Goal: Transaction & Acquisition: Purchase product/service

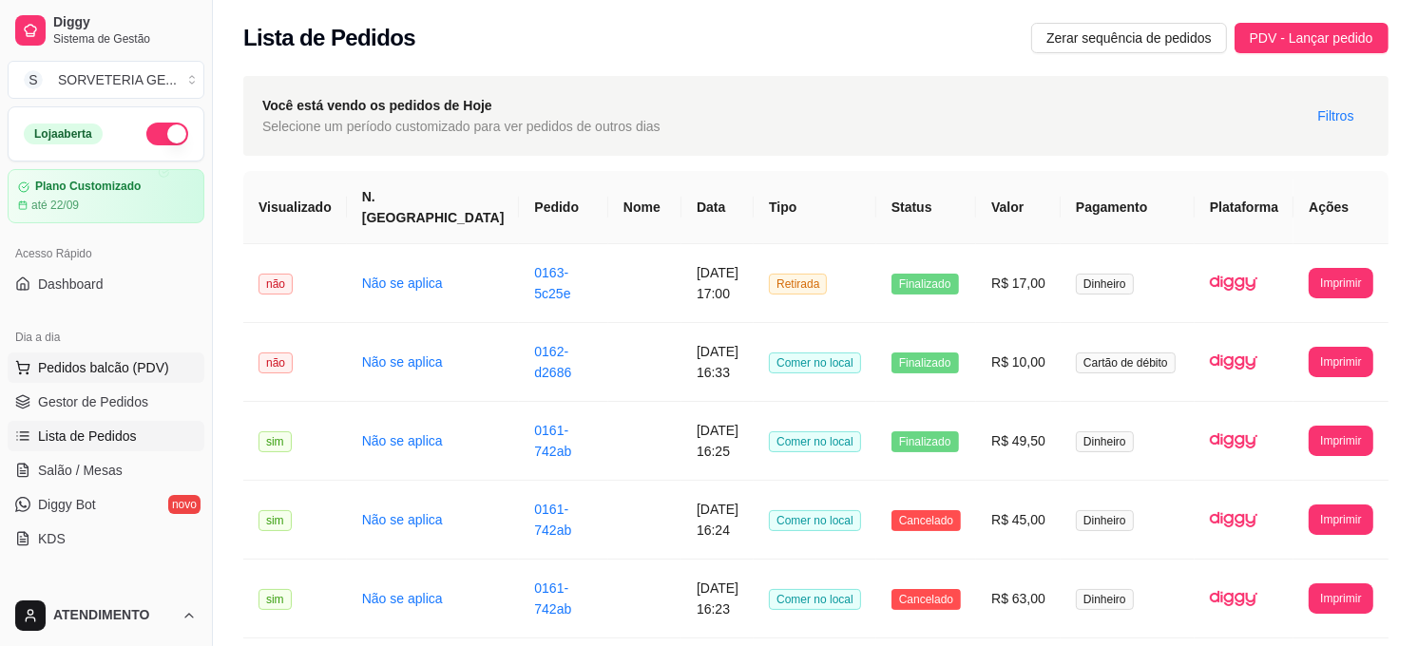
click at [79, 374] on span "Pedidos balcão (PDV)" at bounding box center [103, 367] width 131 height 19
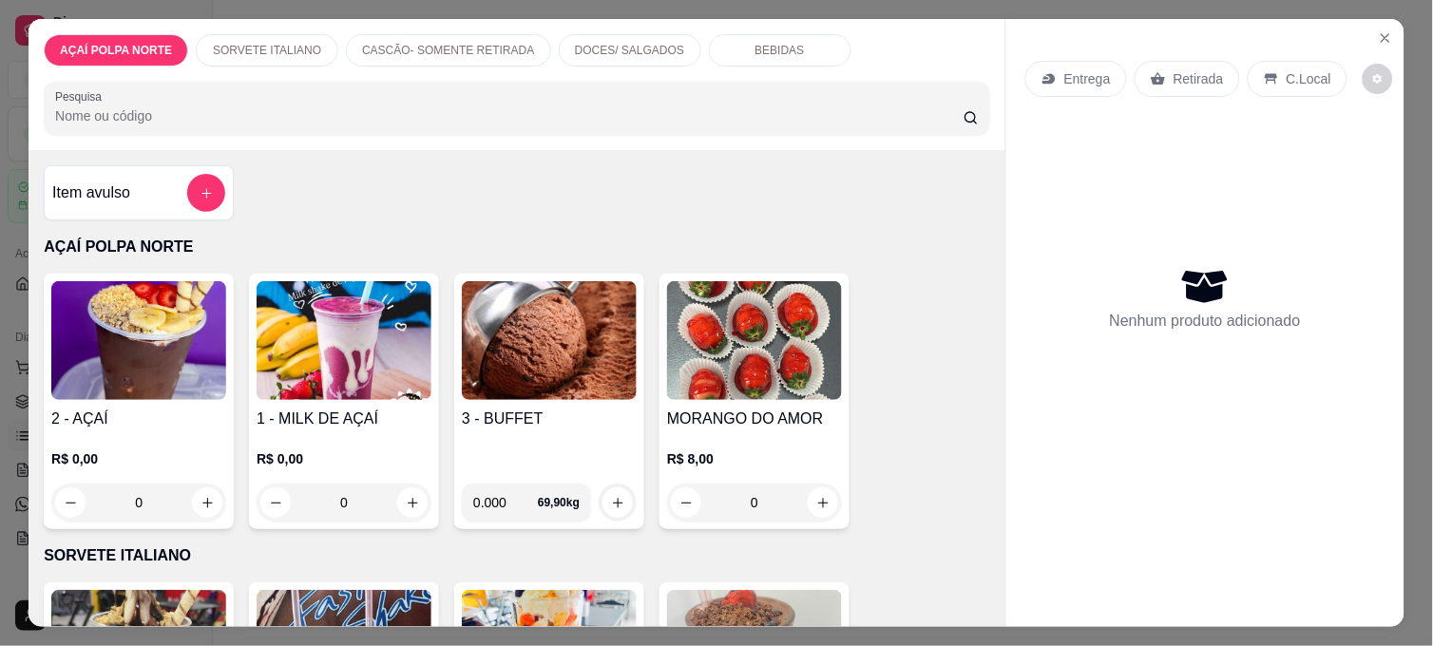
click at [219, 192] on div "Item avulso" at bounding box center [139, 192] width 190 height 55
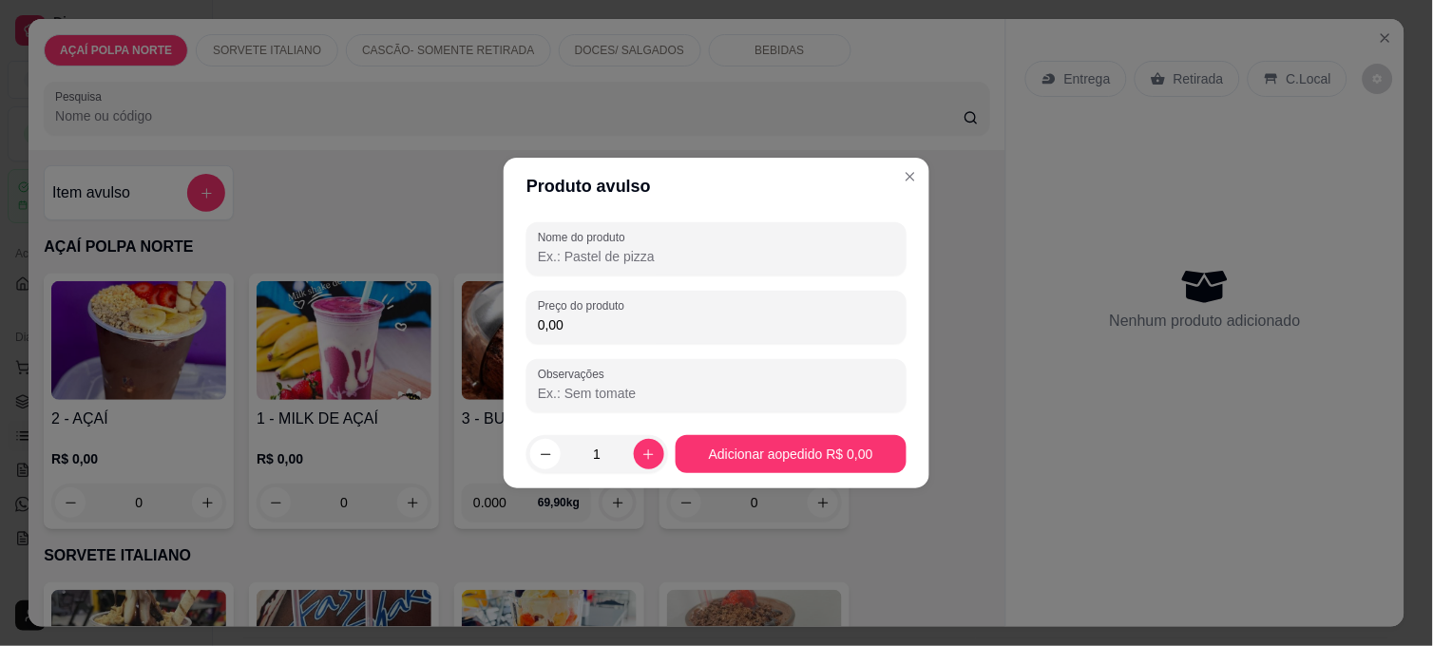
click at [608, 254] on input "Nome do produto" at bounding box center [716, 256] width 357 height 19
type input "1"
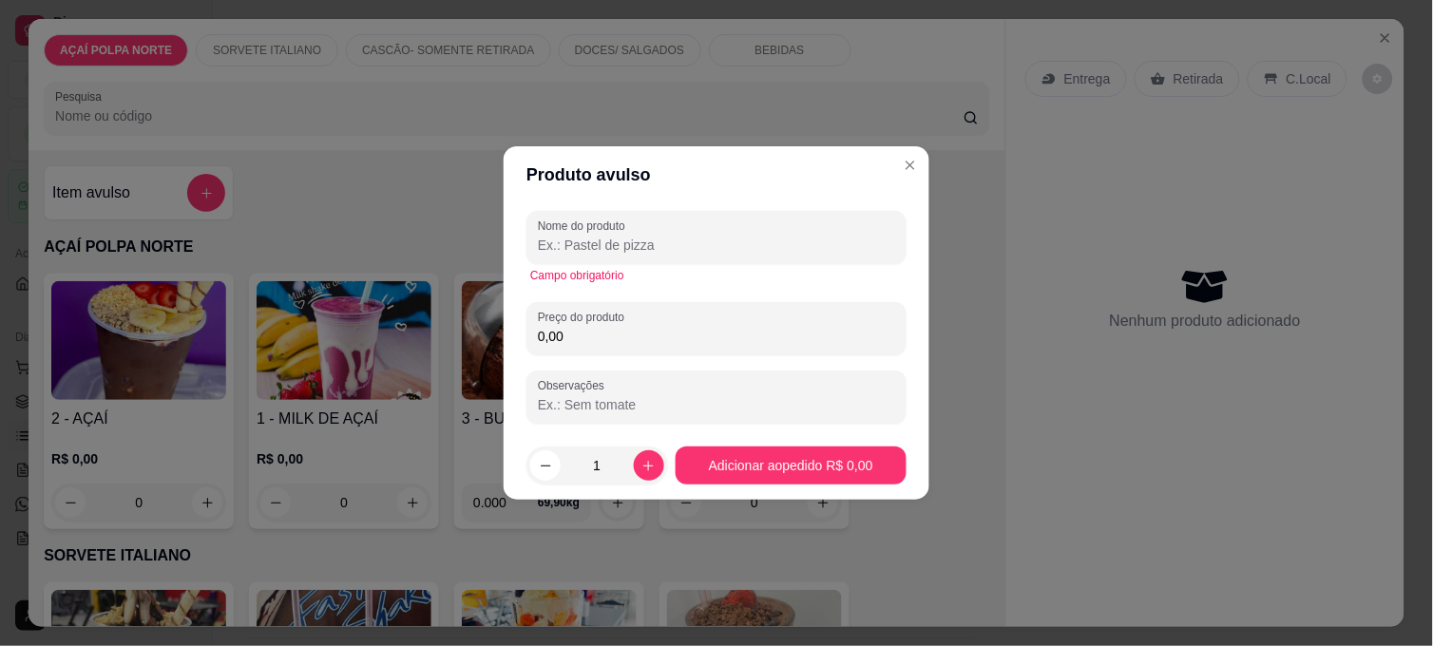
type input "a"
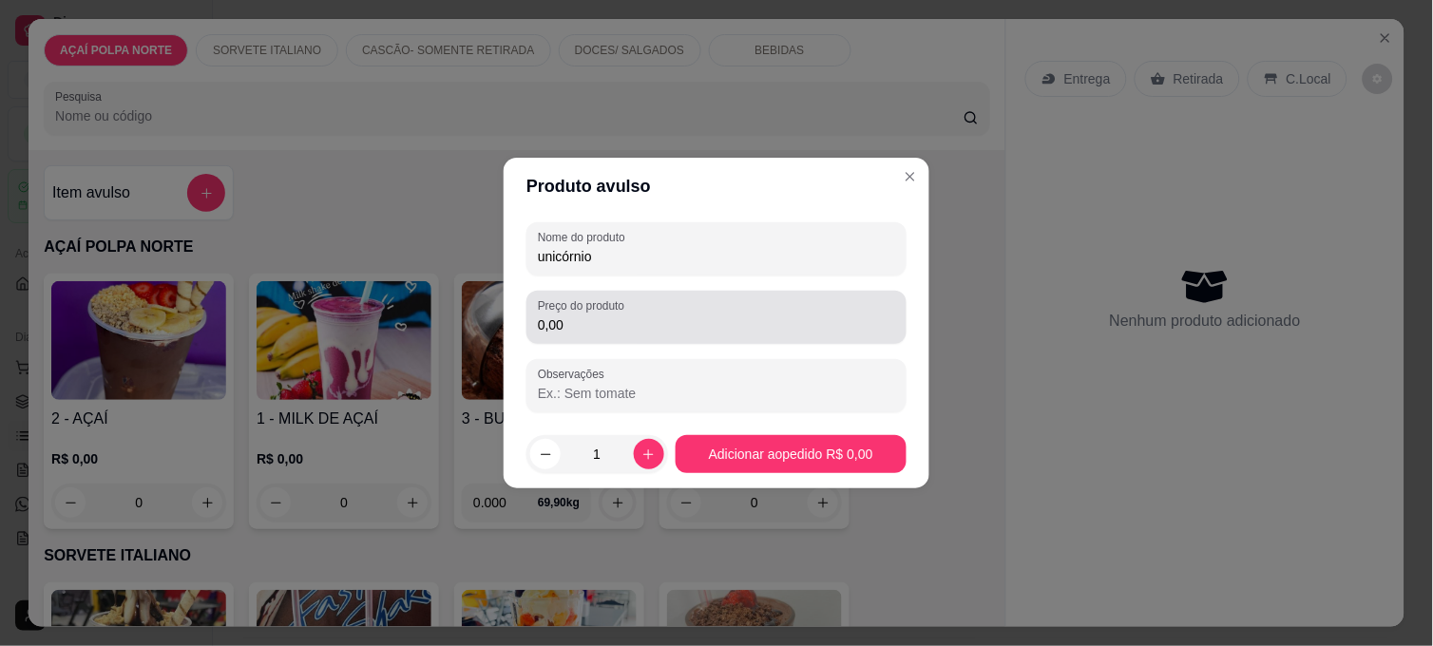
type input "unicórnio"
click at [665, 325] on input "0,00" at bounding box center [716, 325] width 357 height 19
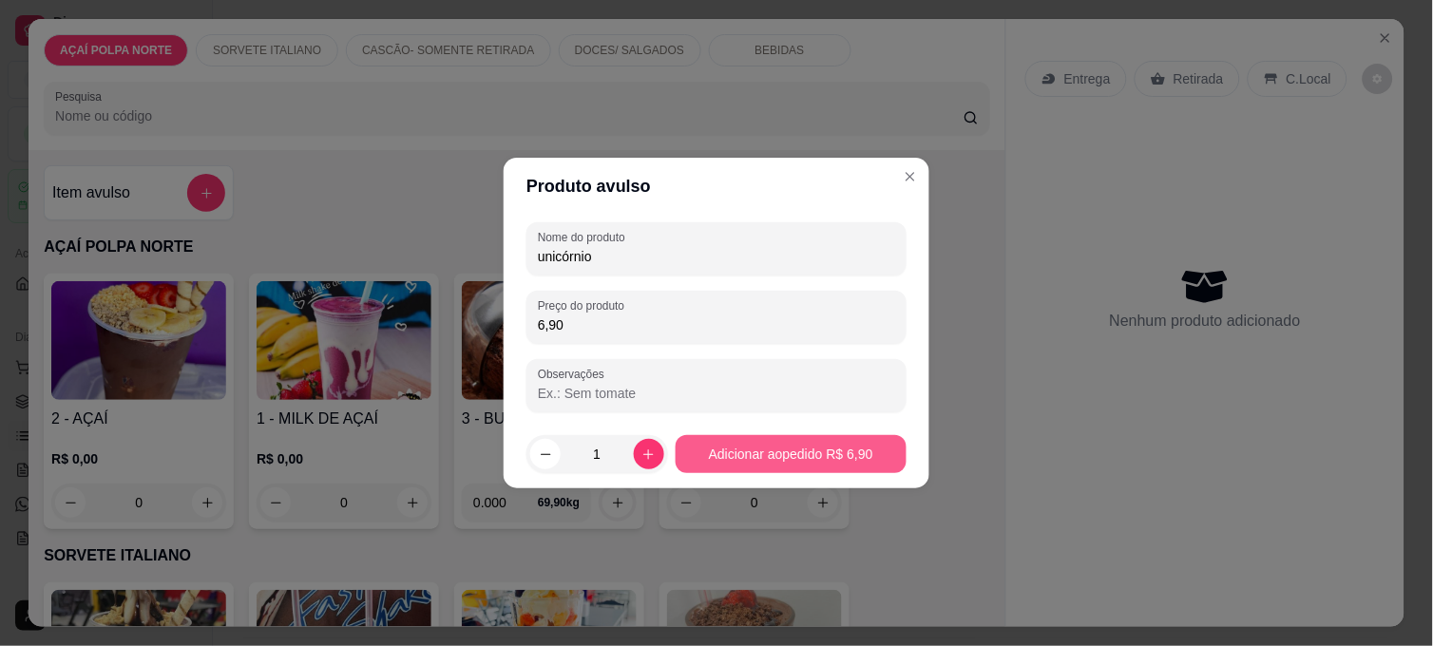
type input "6,90"
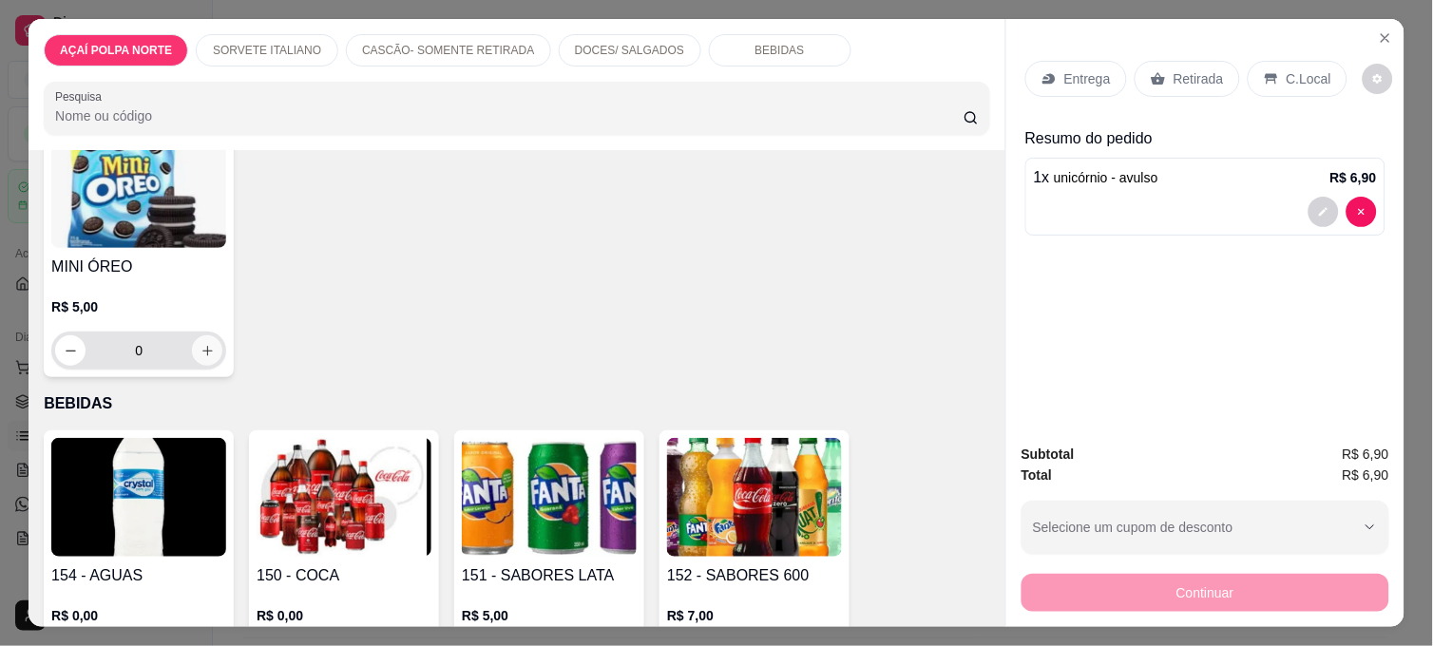
click at [201, 345] on icon "increase-product-quantity" at bounding box center [208, 351] width 14 height 14
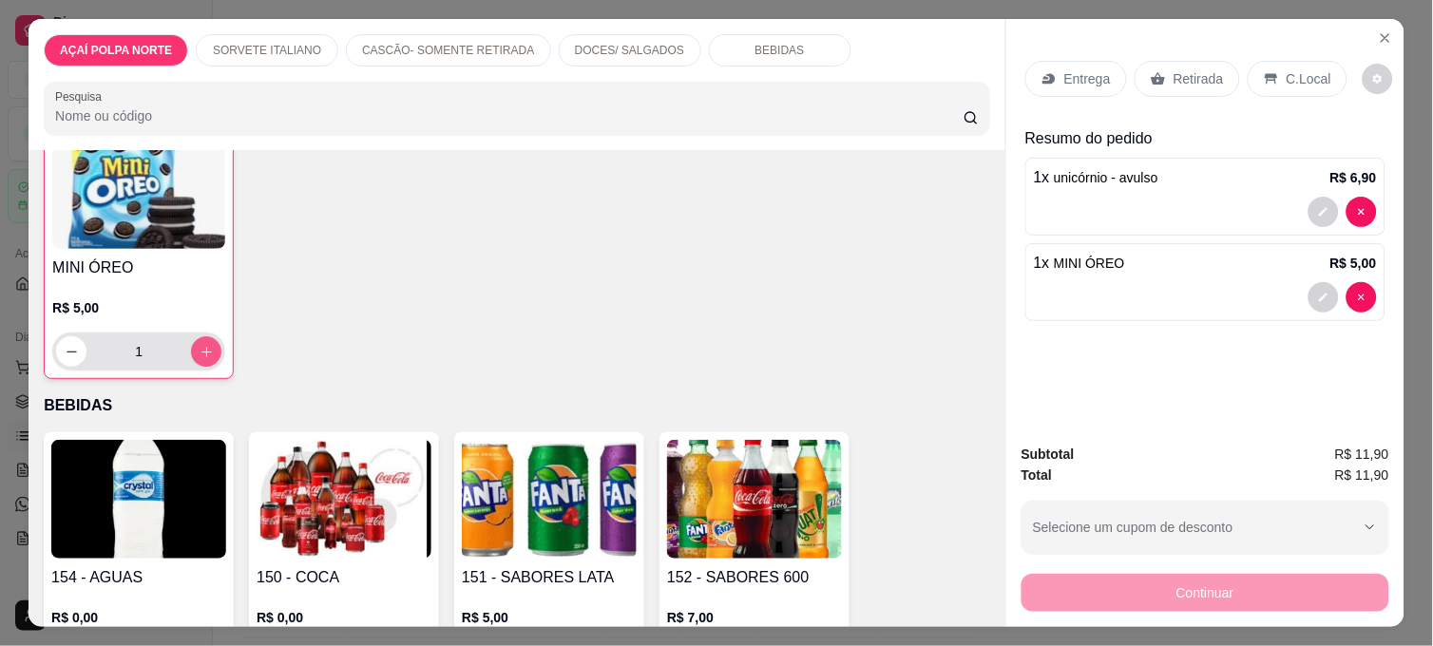
scroll to position [1373, 0]
click at [200, 345] on icon "increase-product-quantity" at bounding box center [207, 351] width 14 height 14
type input "2"
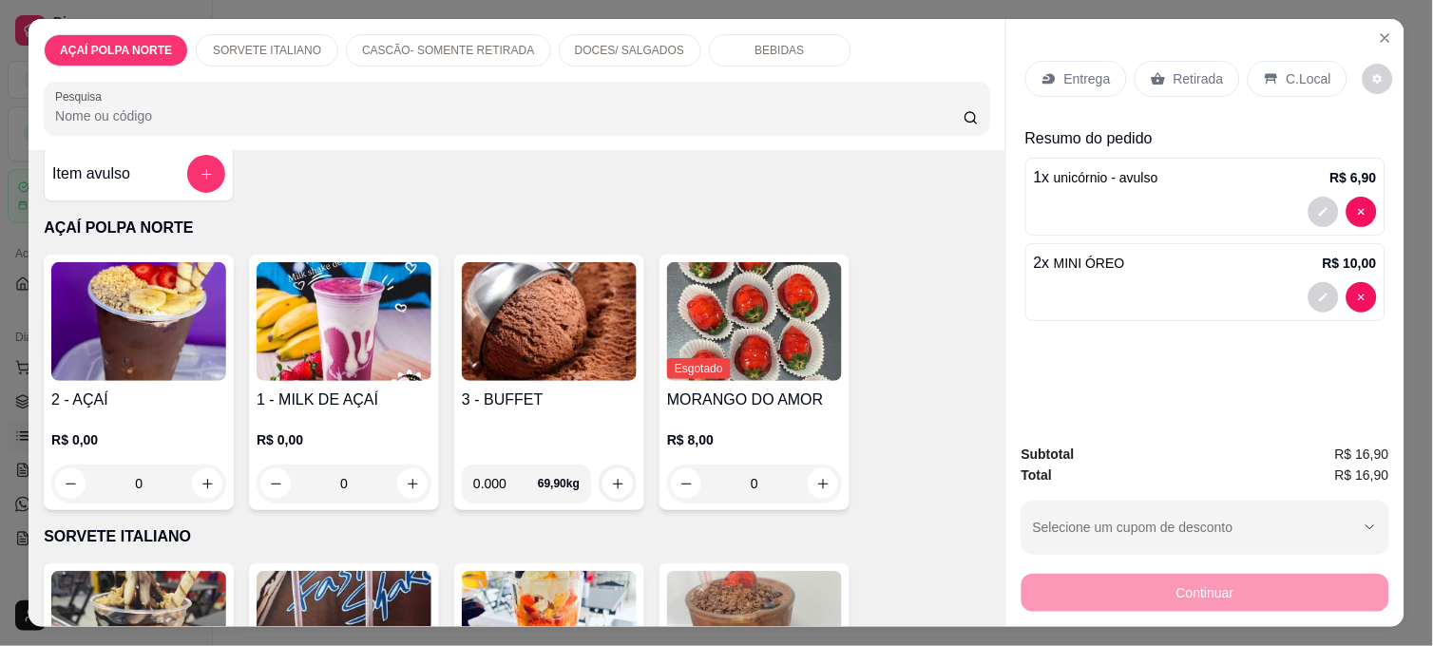
scroll to position [0, 0]
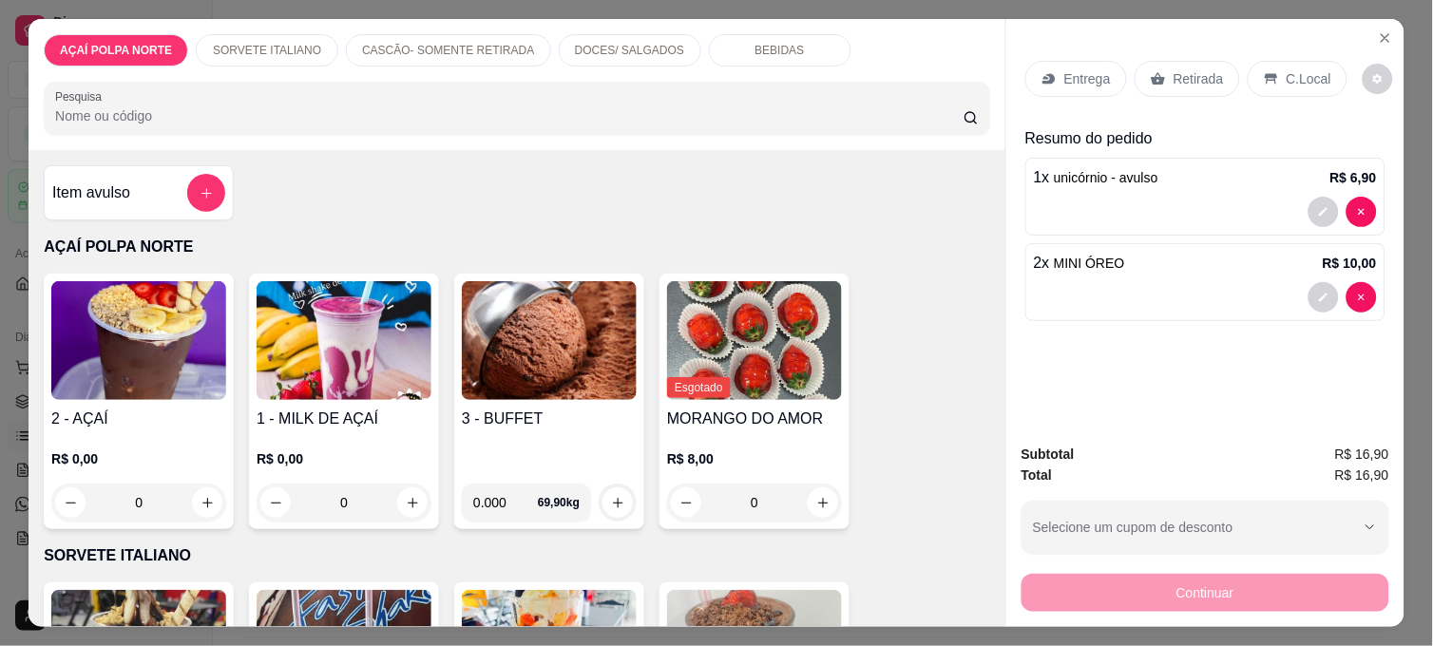
click at [210, 183] on button "add-separate-item" at bounding box center [206, 193] width 38 height 38
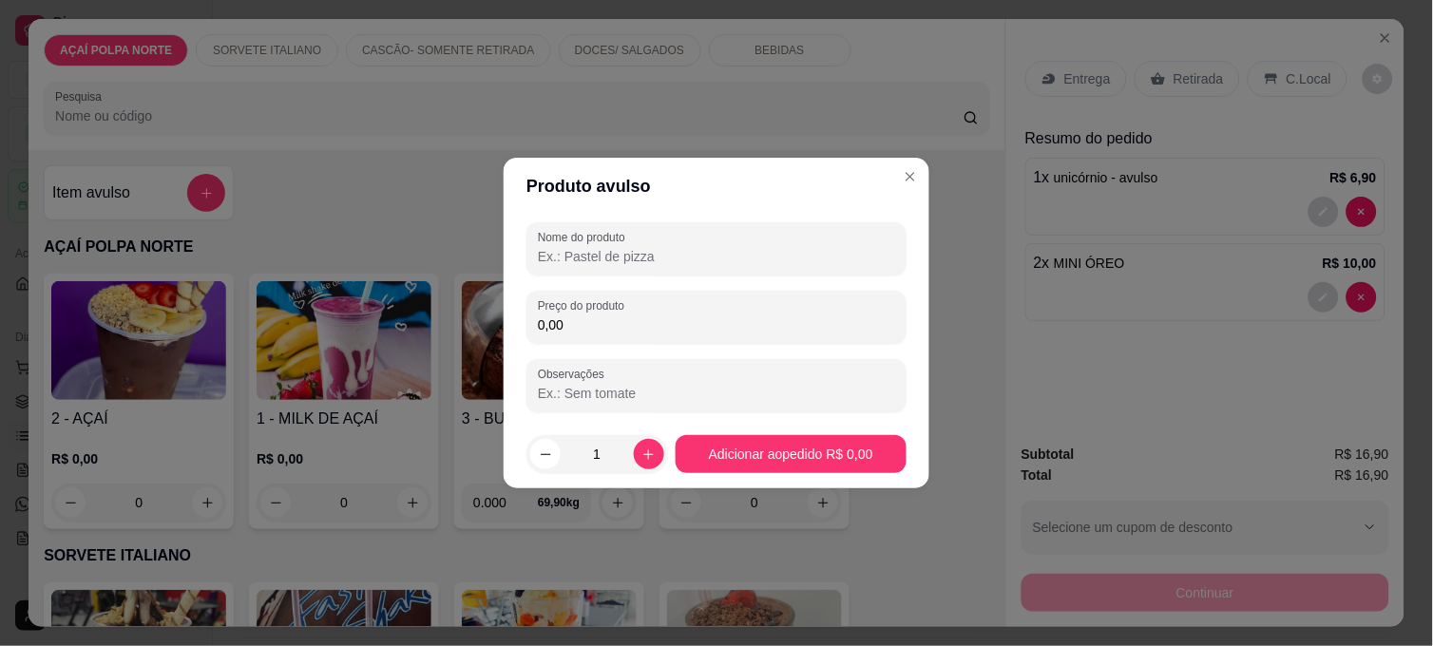
click at [605, 260] on input "Nome do produto" at bounding box center [716, 256] width 357 height 19
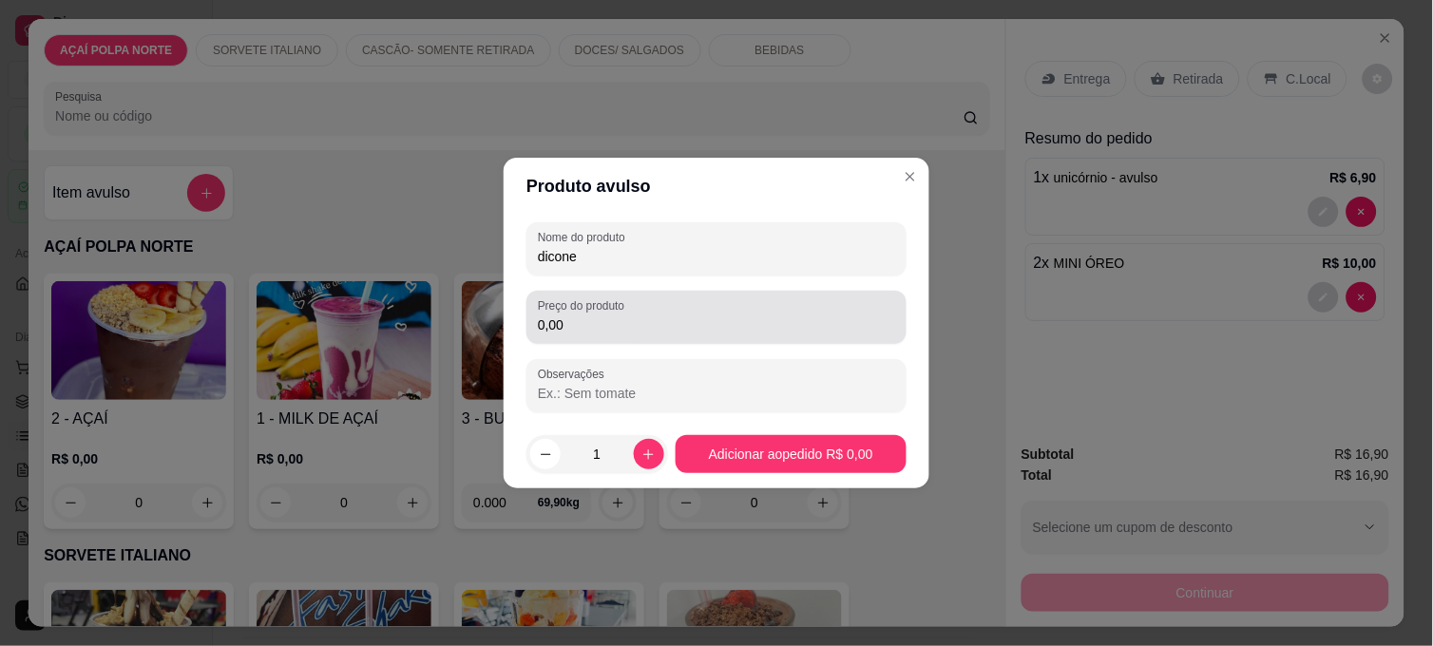
type input "dicone"
click at [635, 335] on div "0,00" at bounding box center [716, 317] width 357 height 38
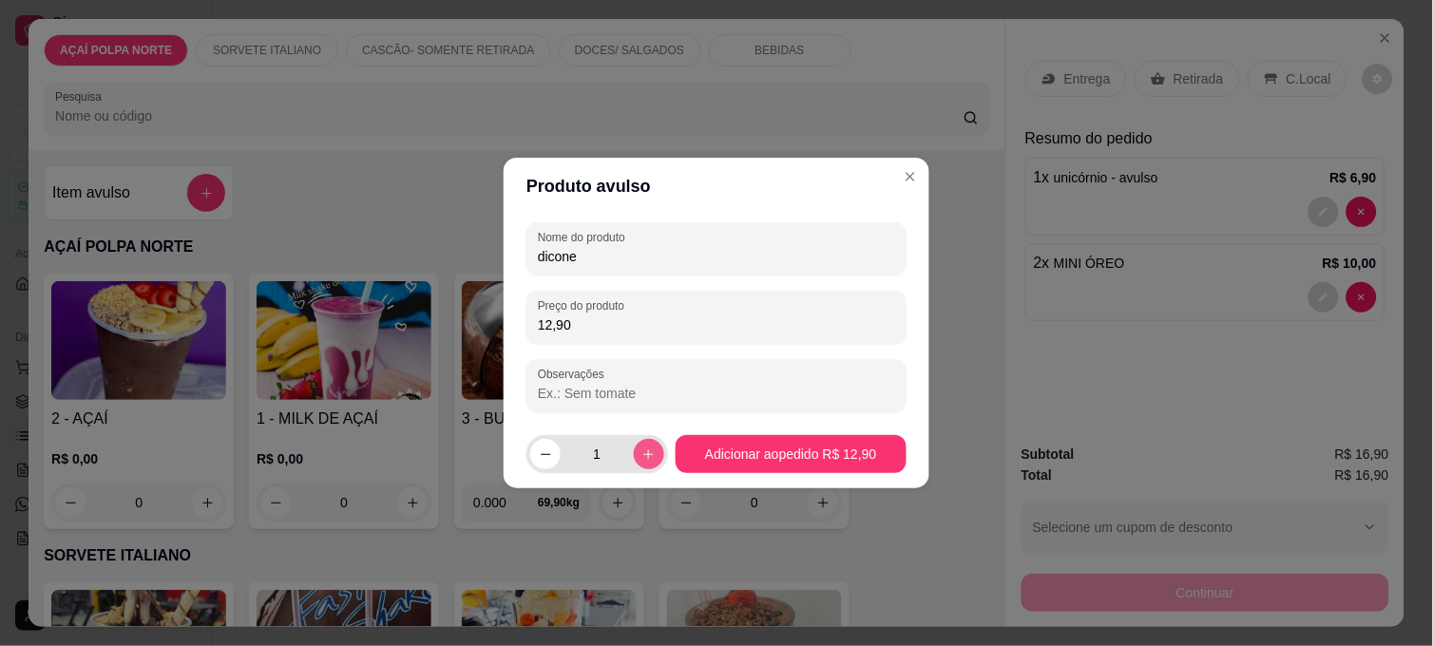
type input "12,90"
click at [641, 443] on button "increase-product-quantity" at bounding box center [649, 454] width 30 height 30
type input "2"
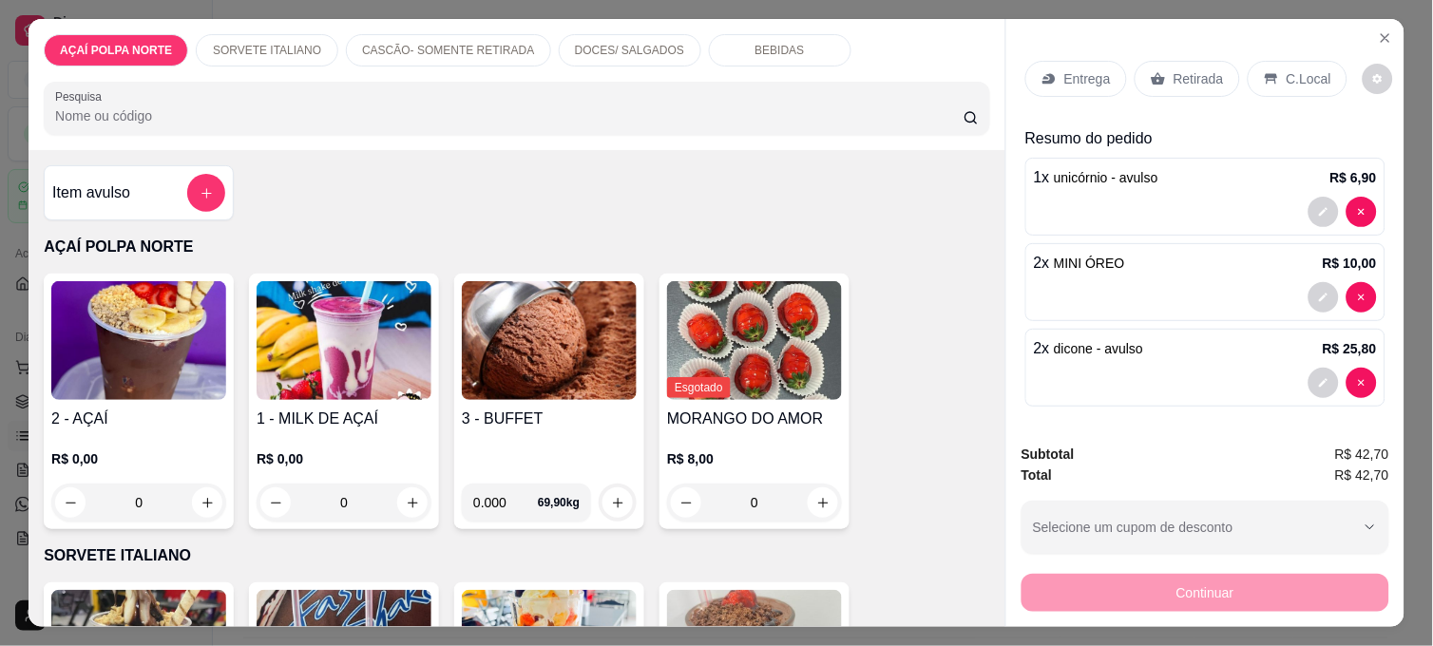
click at [1064, 76] on p "Entrega" at bounding box center [1087, 78] width 47 height 19
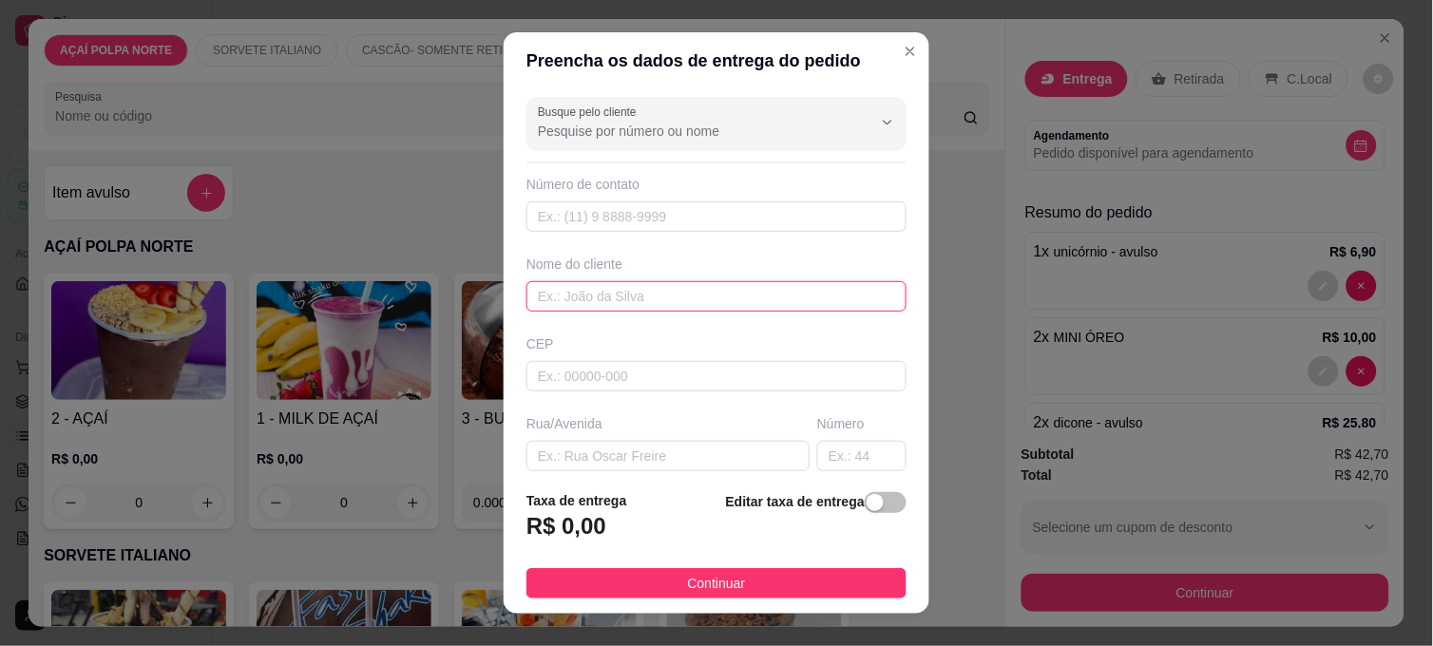
click at [619, 301] on input "text" at bounding box center [717, 296] width 380 height 30
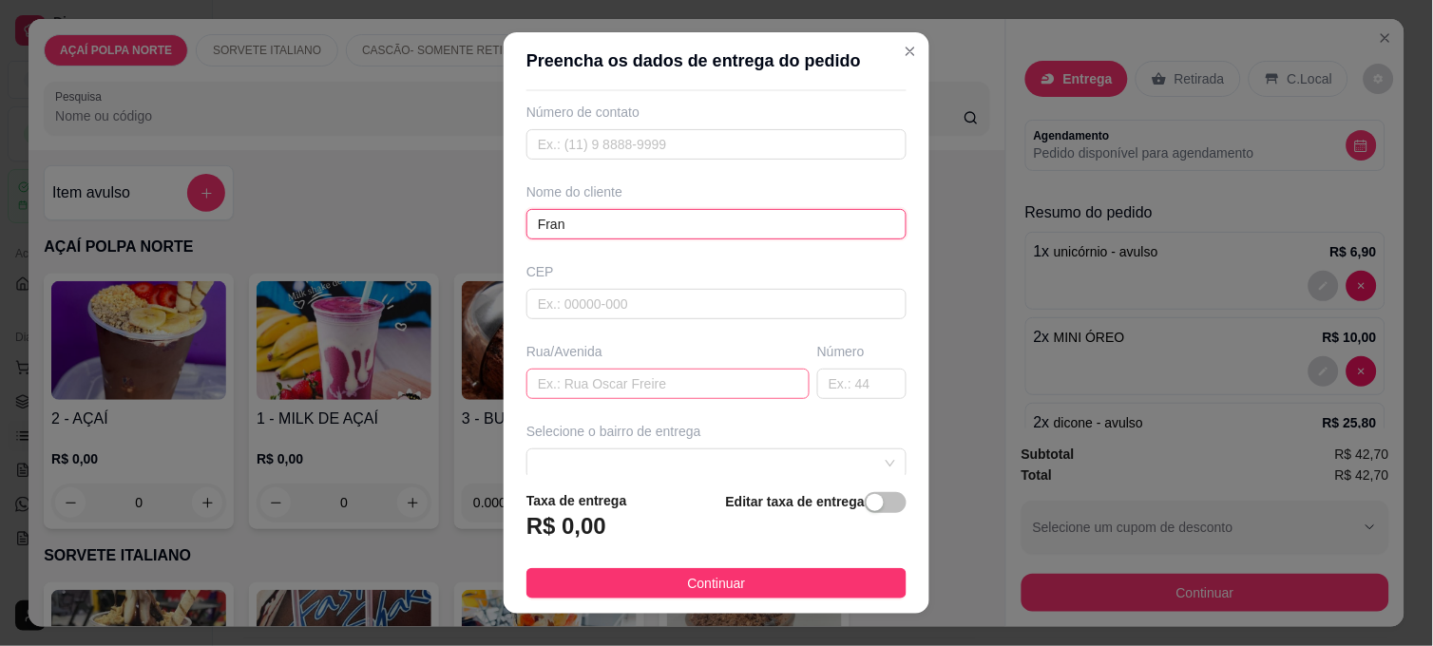
scroll to position [105, 0]
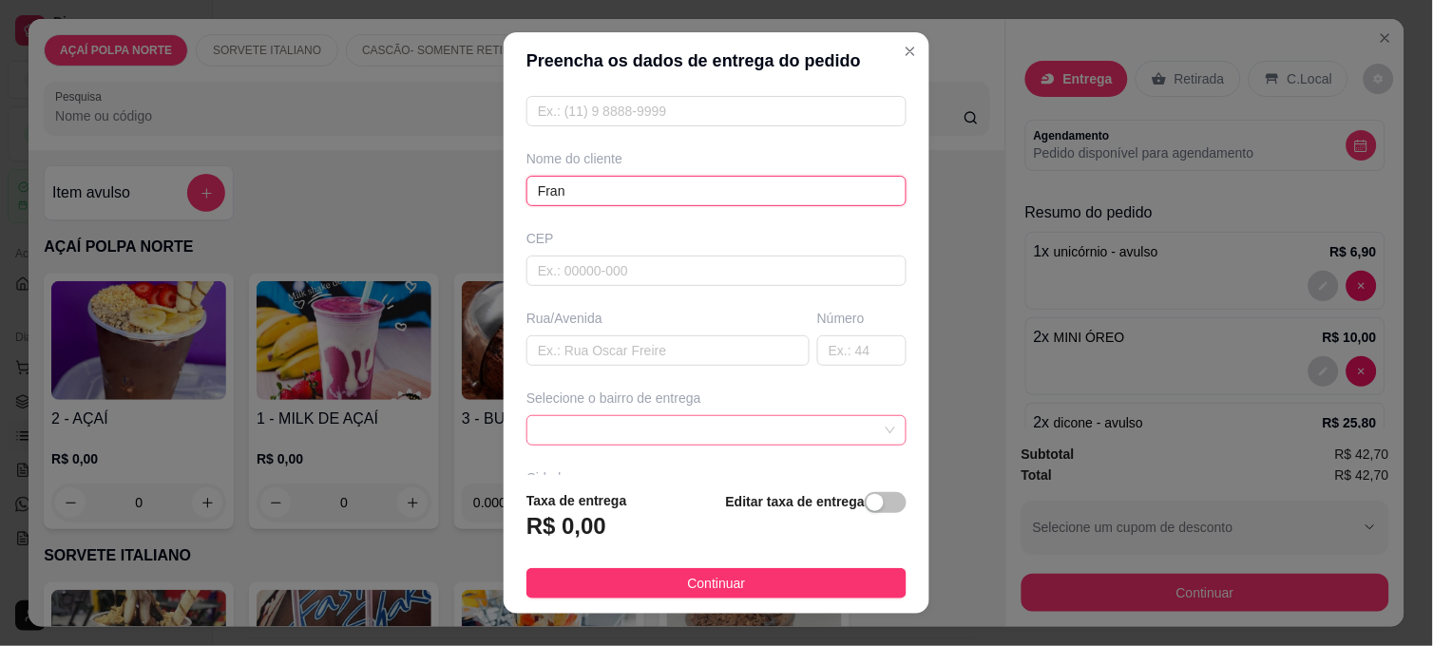
click at [583, 425] on span at bounding box center [716, 430] width 357 height 29
type input "Fran"
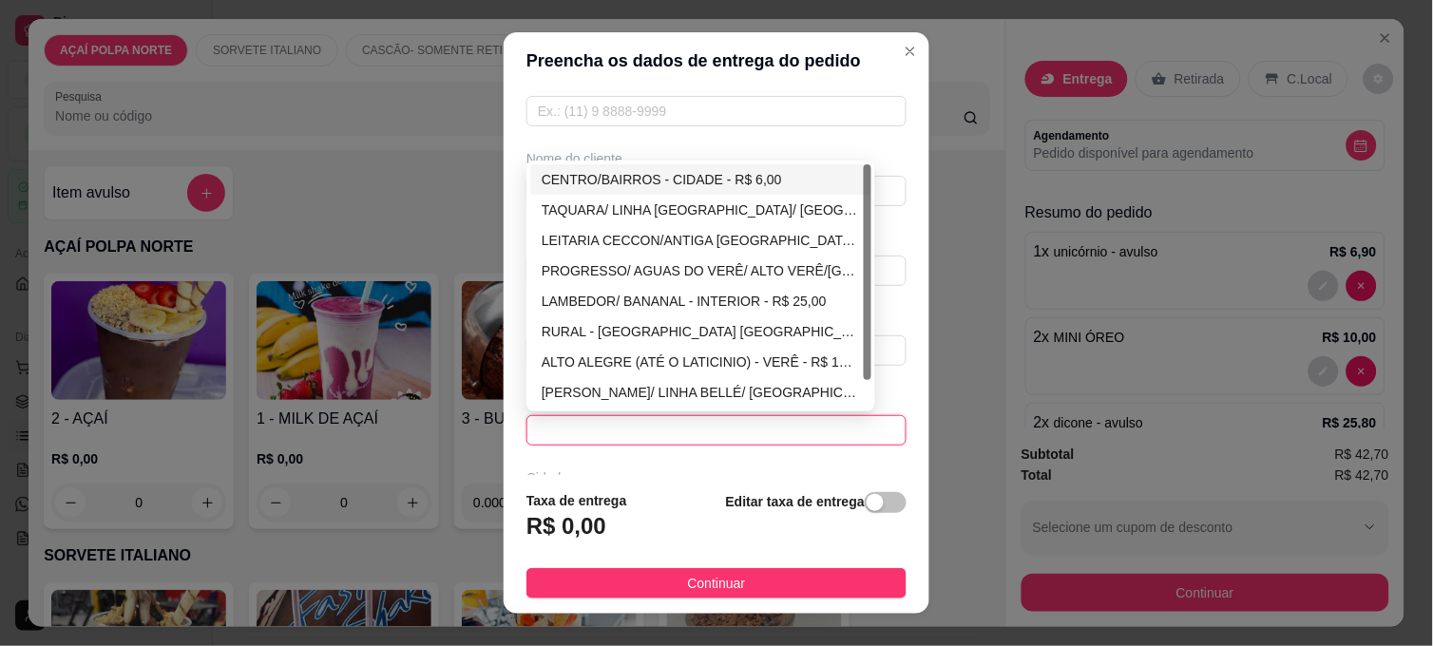
click at [634, 185] on div "CENTRO/BAIRROS - CIDADE - R$ 6,00" at bounding box center [701, 179] width 318 height 21
type input "CIDADE"
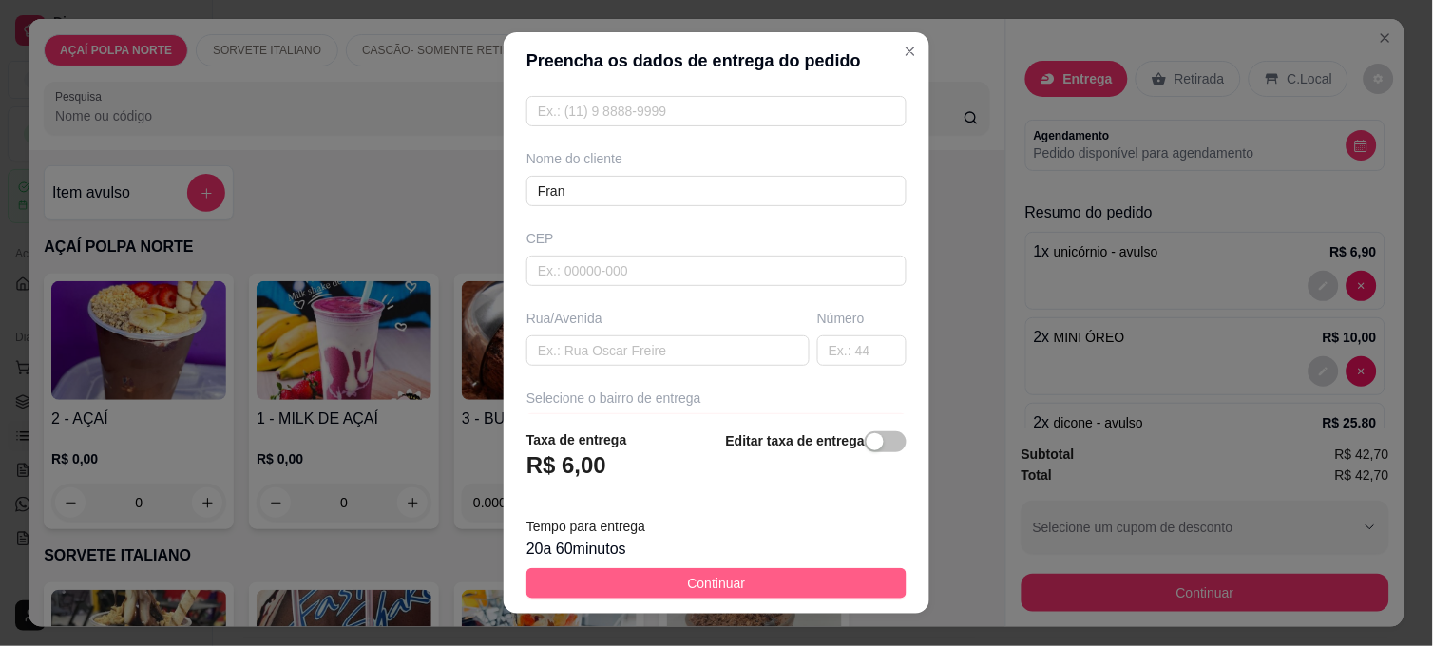
click at [753, 580] on button "Continuar" at bounding box center [717, 583] width 380 height 30
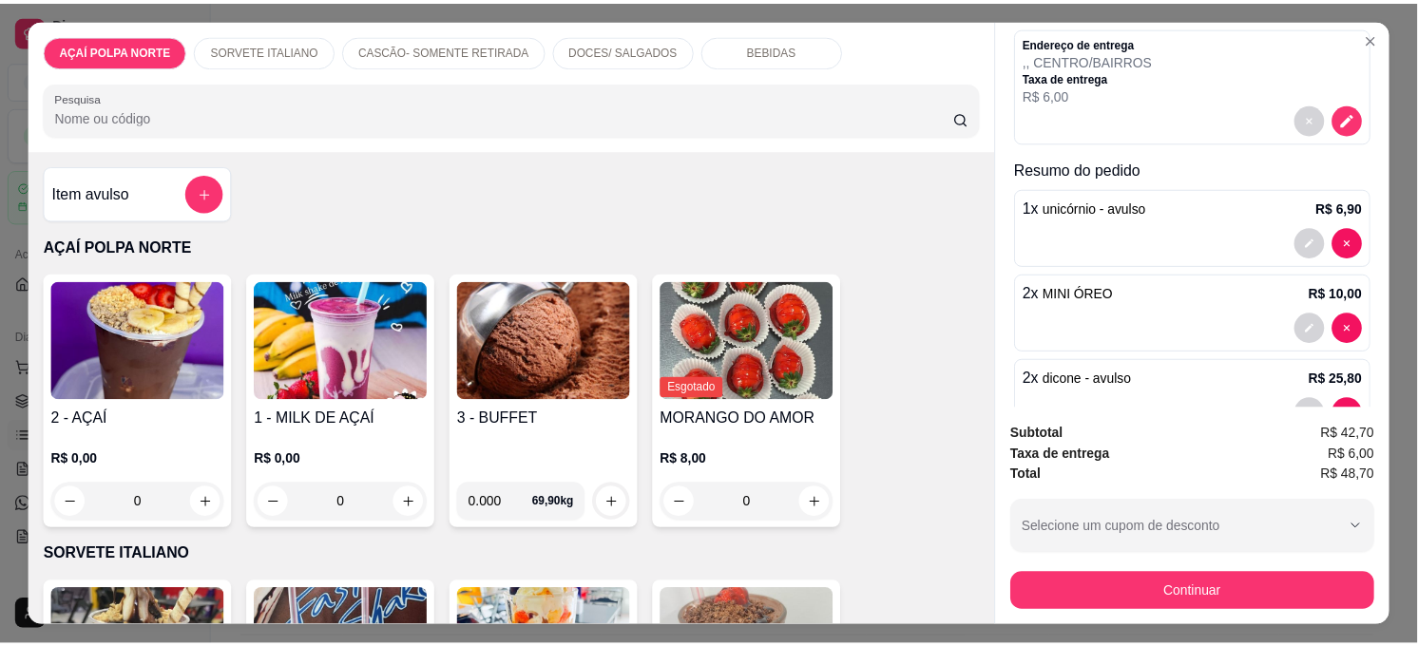
scroll to position [307, 0]
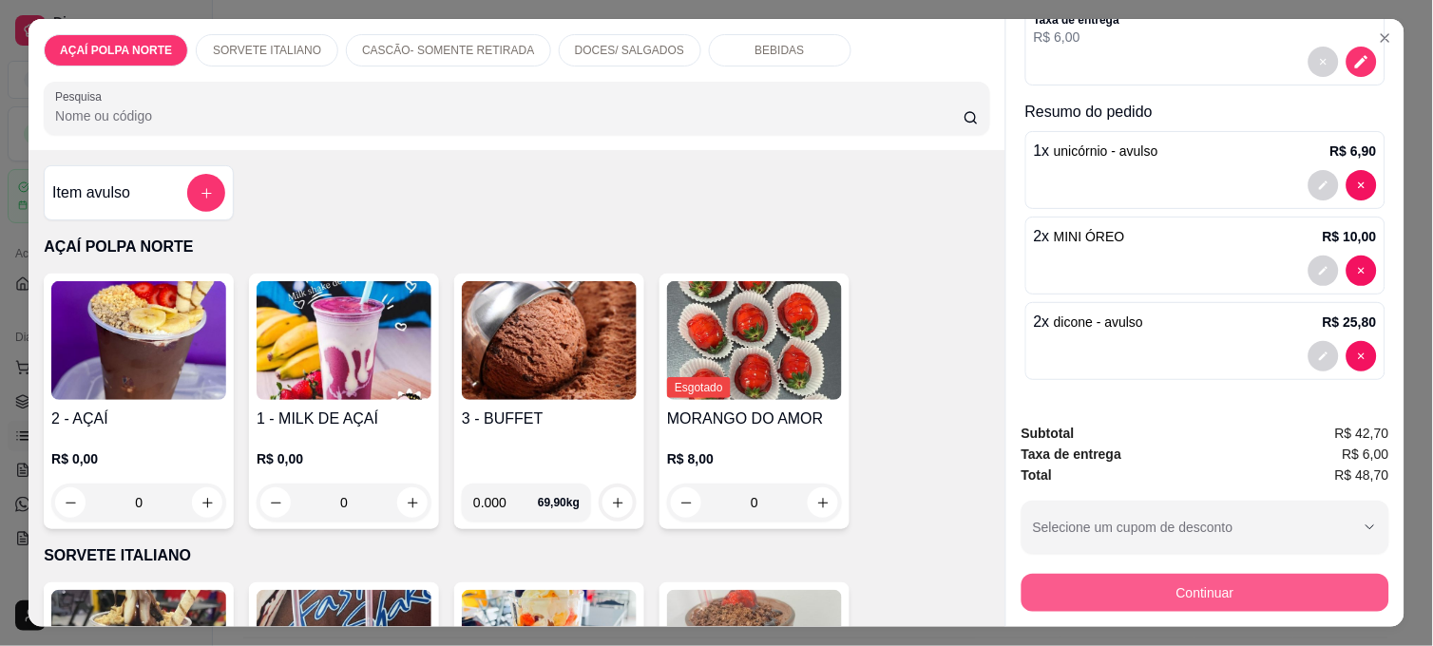
click at [1114, 574] on button "Continuar" at bounding box center [1206, 593] width 368 height 38
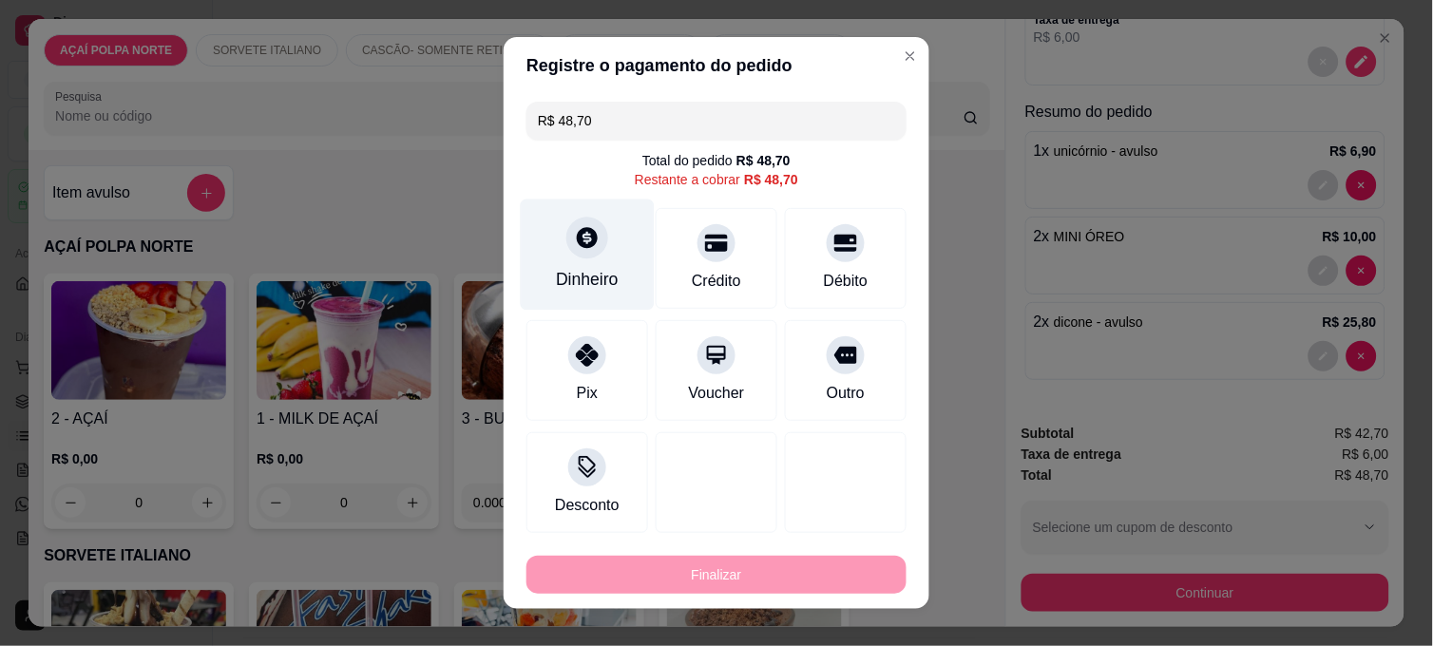
click at [631, 289] on div "Dinheiro" at bounding box center [588, 255] width 134 height 111
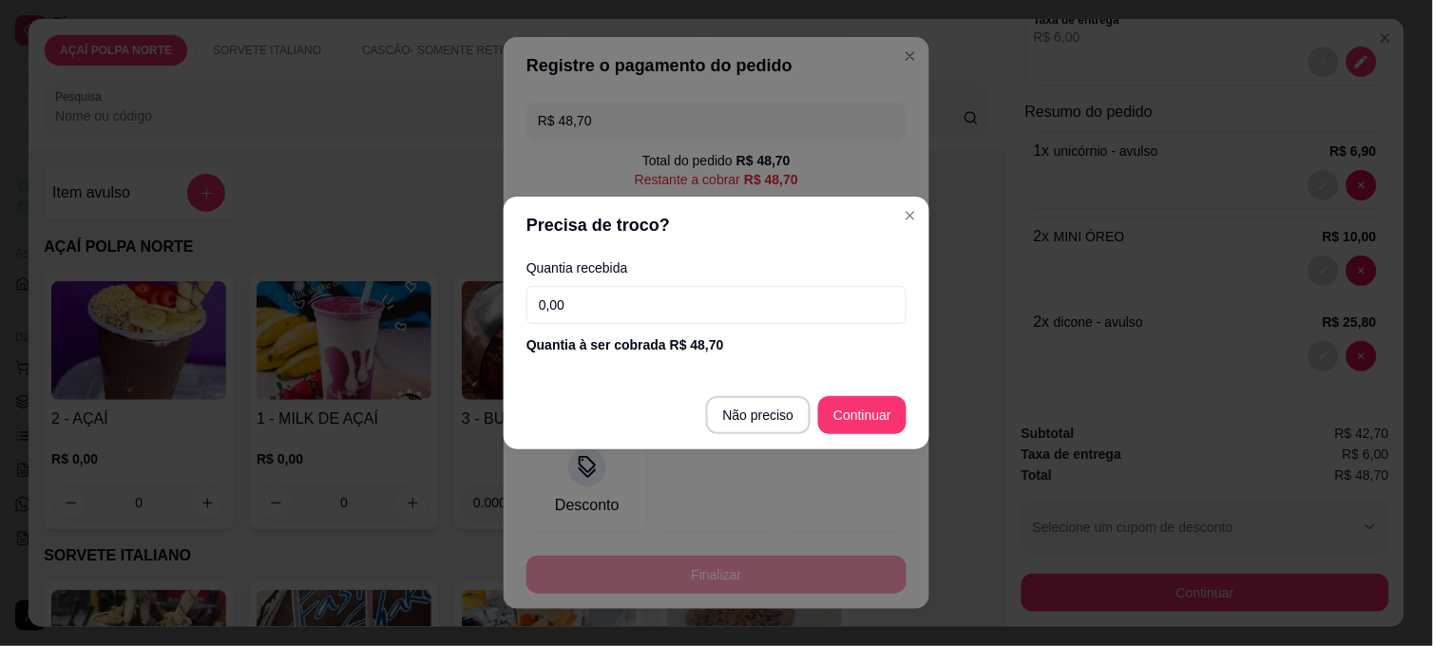
click at [631, 283] on div "Quantia recebida 0,00 Quantia à ser cobrada R$ 48,70" at bounding box center [717, 308] width 426 height 108
click at [634, 292] on input "0,00" at bounding box center [717, 305] width 380 height 38
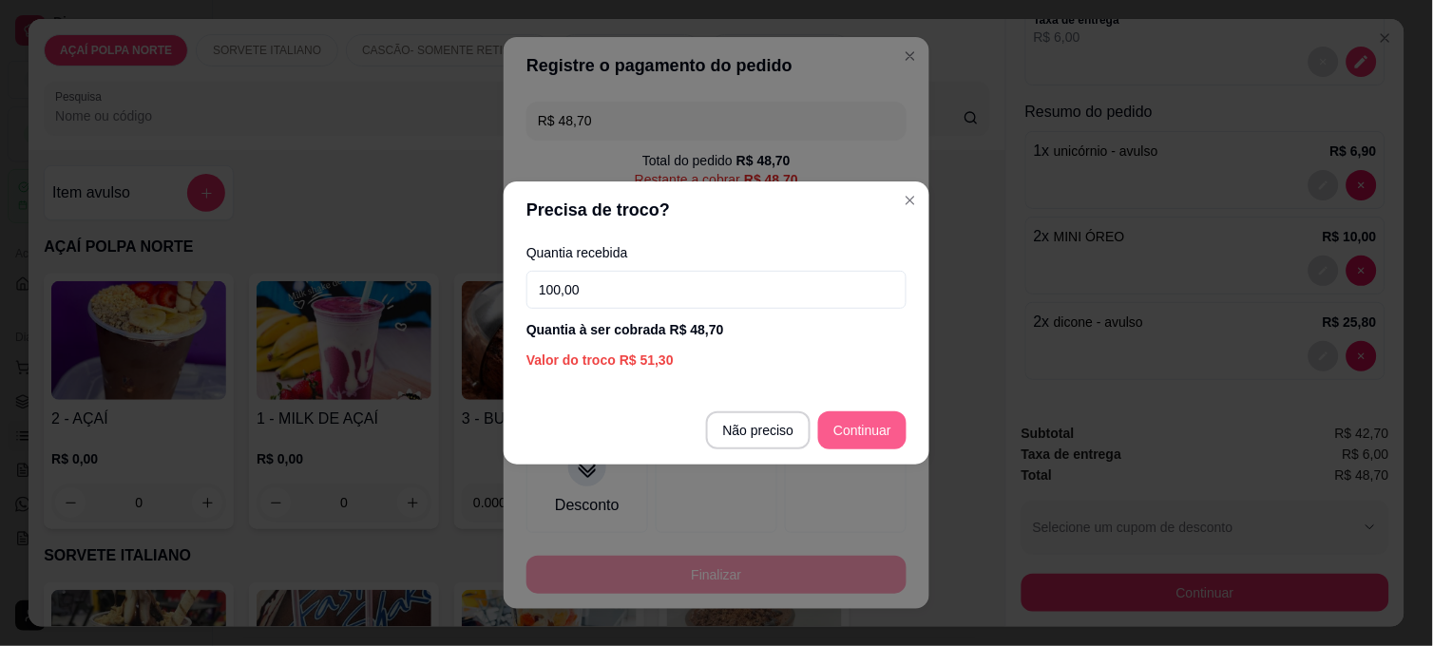
type input "100,00"
type input "R$ 0,00"
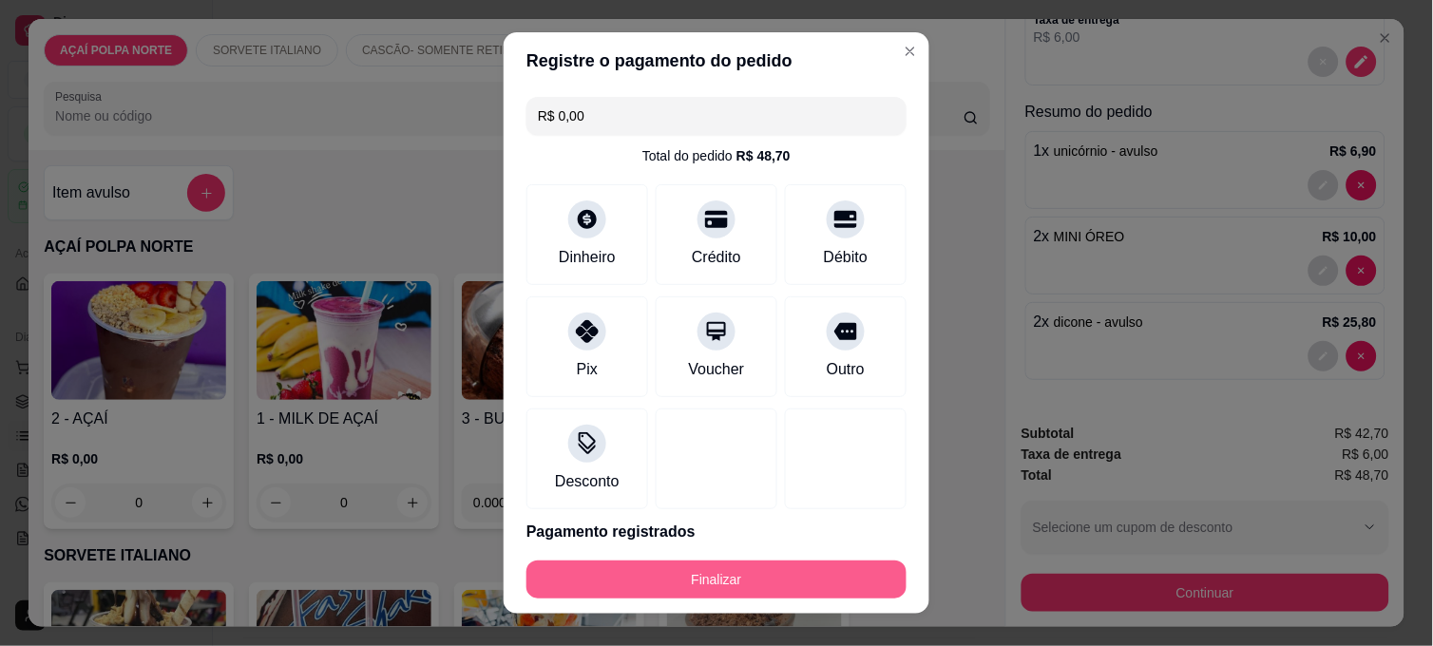
click at [827, 575] on button "Finalizar" at bounding box center [717, 580] width 380 height 38
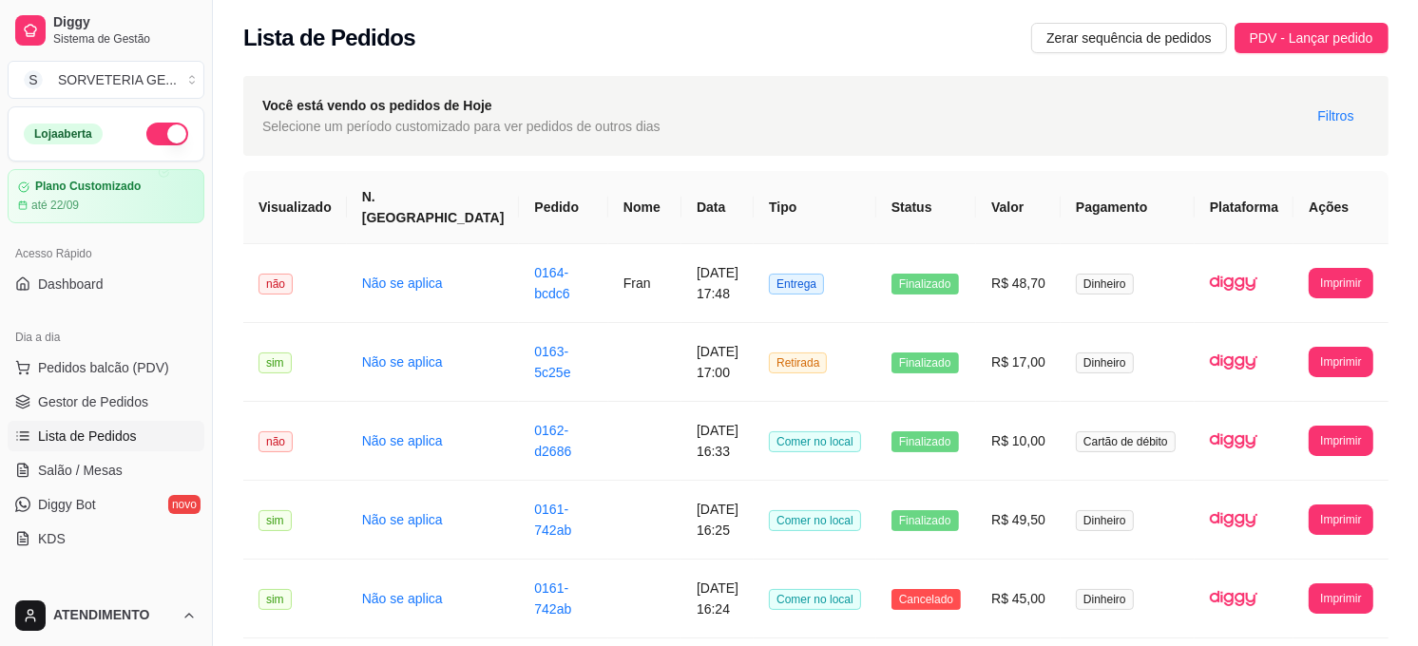
click at [163, 131] on button "button" at bounding box center [167, 134] width 42 height 23
